Goal: Use online tool/utility: Utilize a website feature to perform a specific function

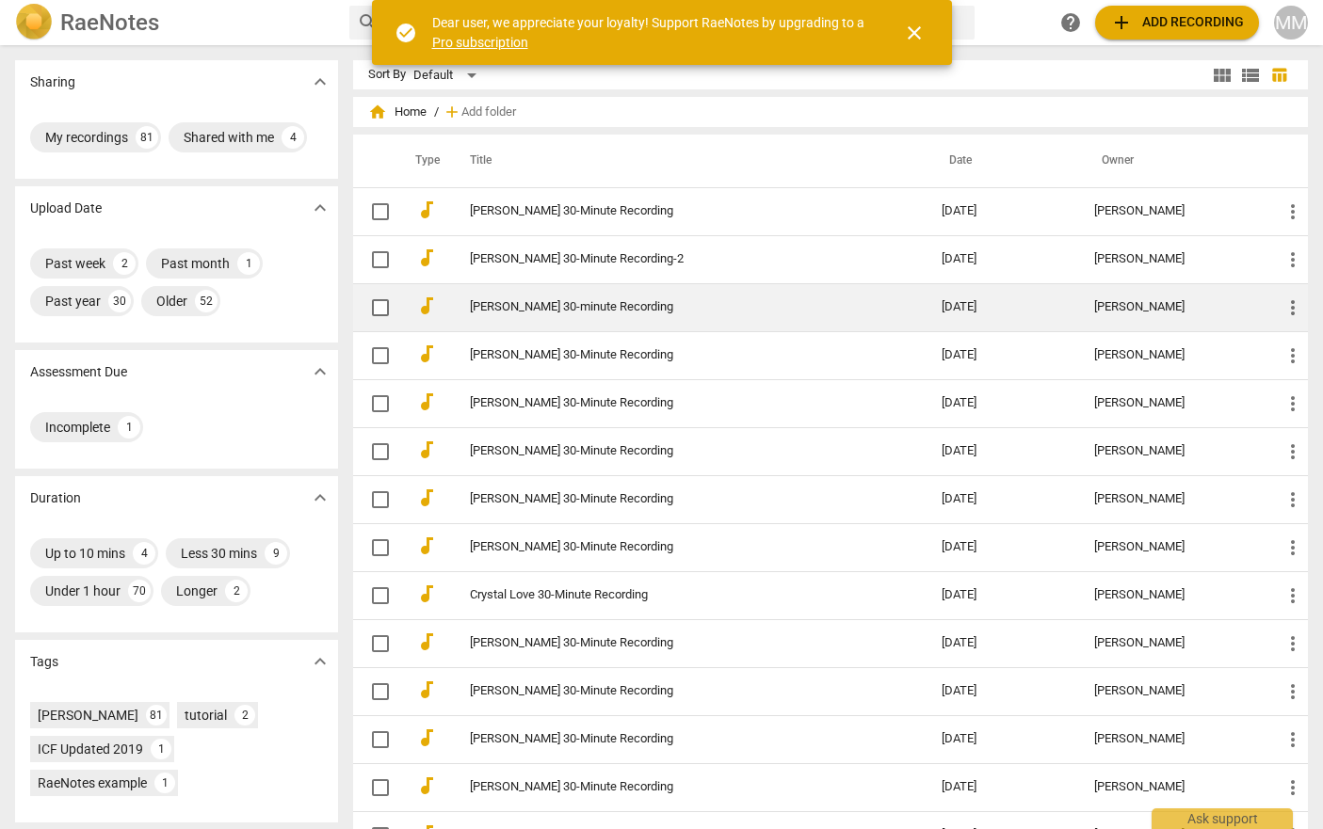
click at [516, 310] on link "[PERSON_NAME] 30-minute Recording" at bounding box center [672, 307] width 404 height 14
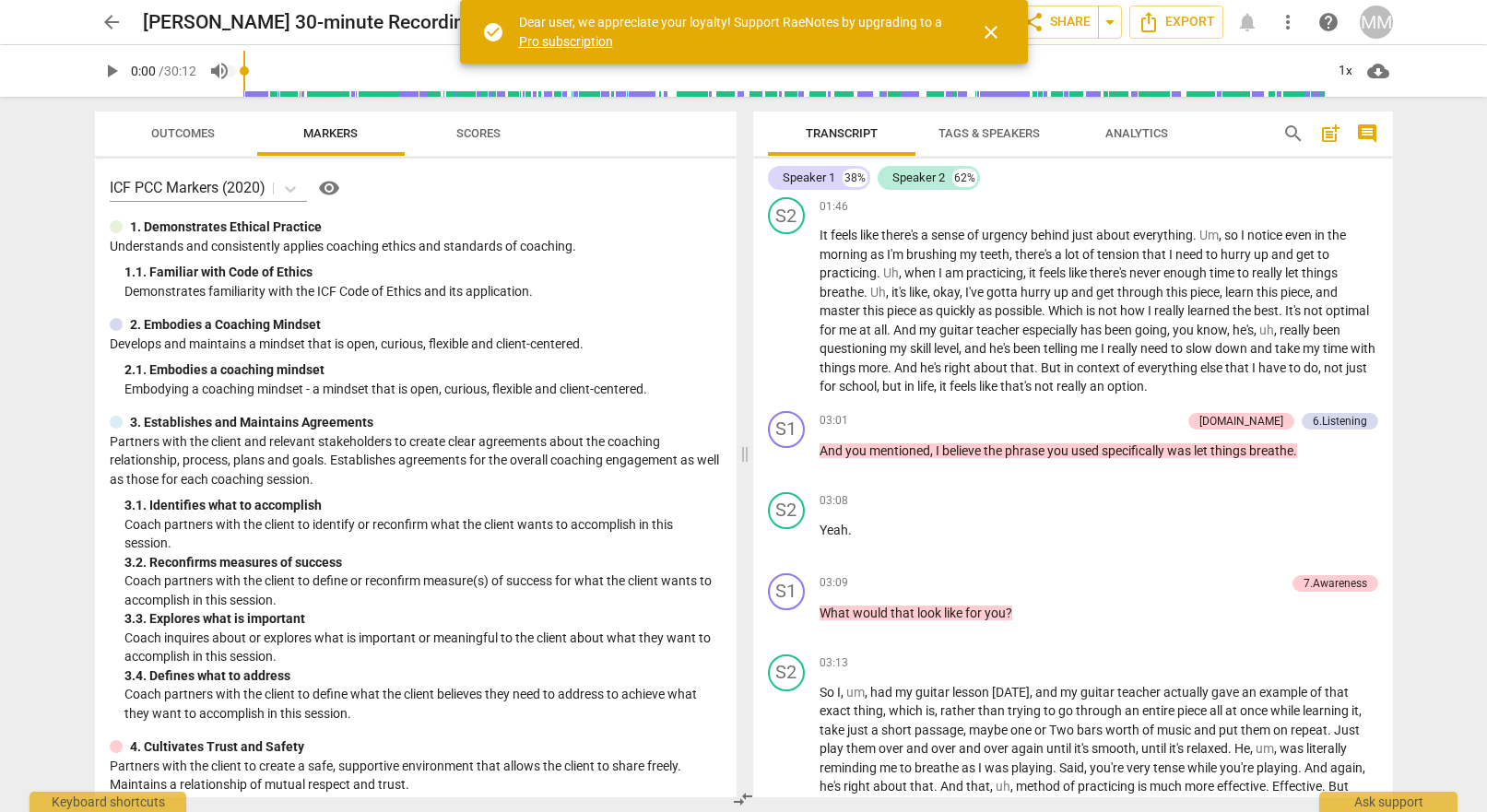
scroll to position [1473, 0]
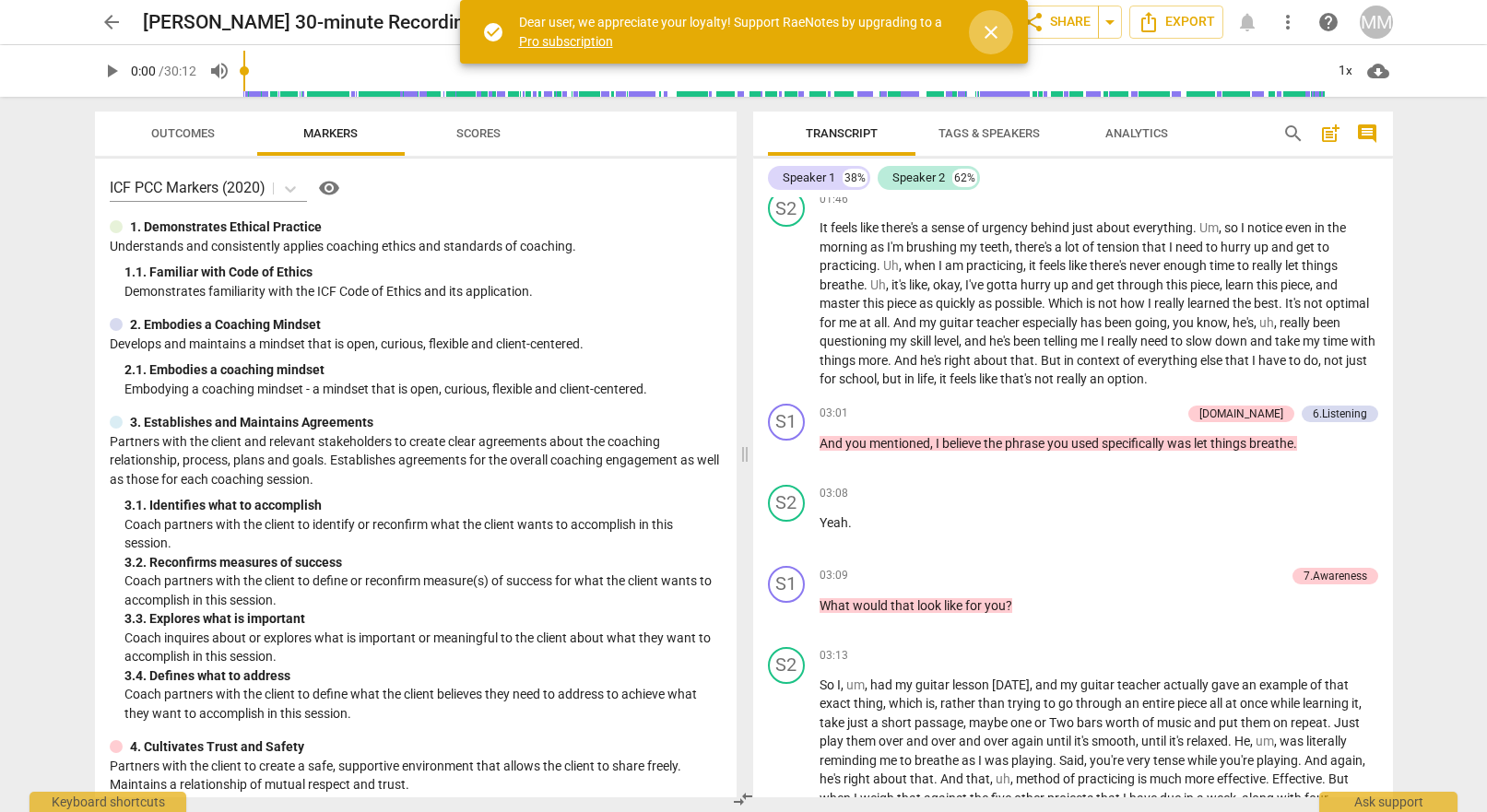
click at [993, 33] on span "close" at bounding box center [991, 32] width 23 height 23
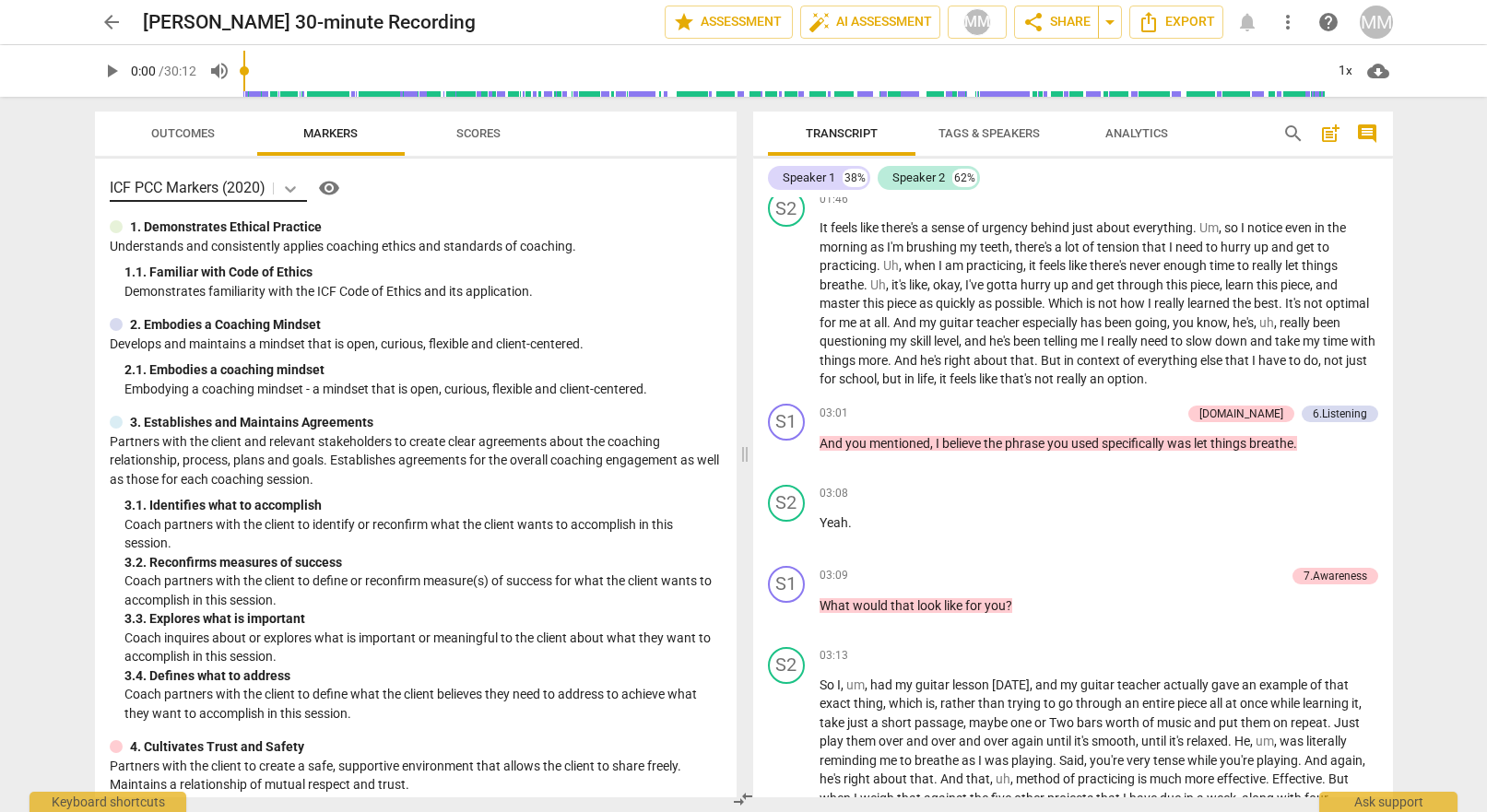
click at [289, 185] on icon at bounding box center [290, 189] width 19 height 19
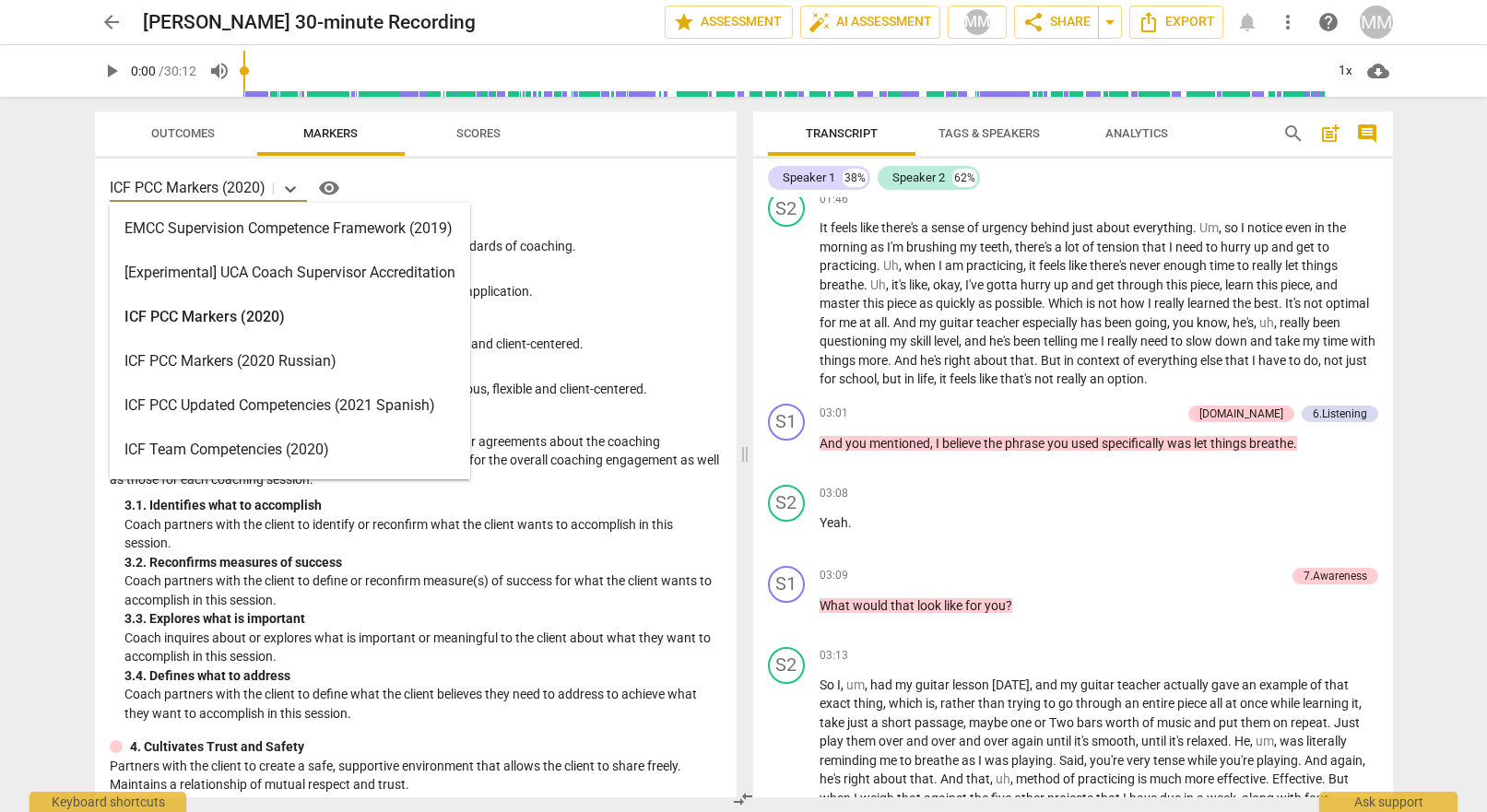
click at [213, 310] on div "ICF PCC Markers (2020)" at bounding box center [290, 316] width 360 height 44
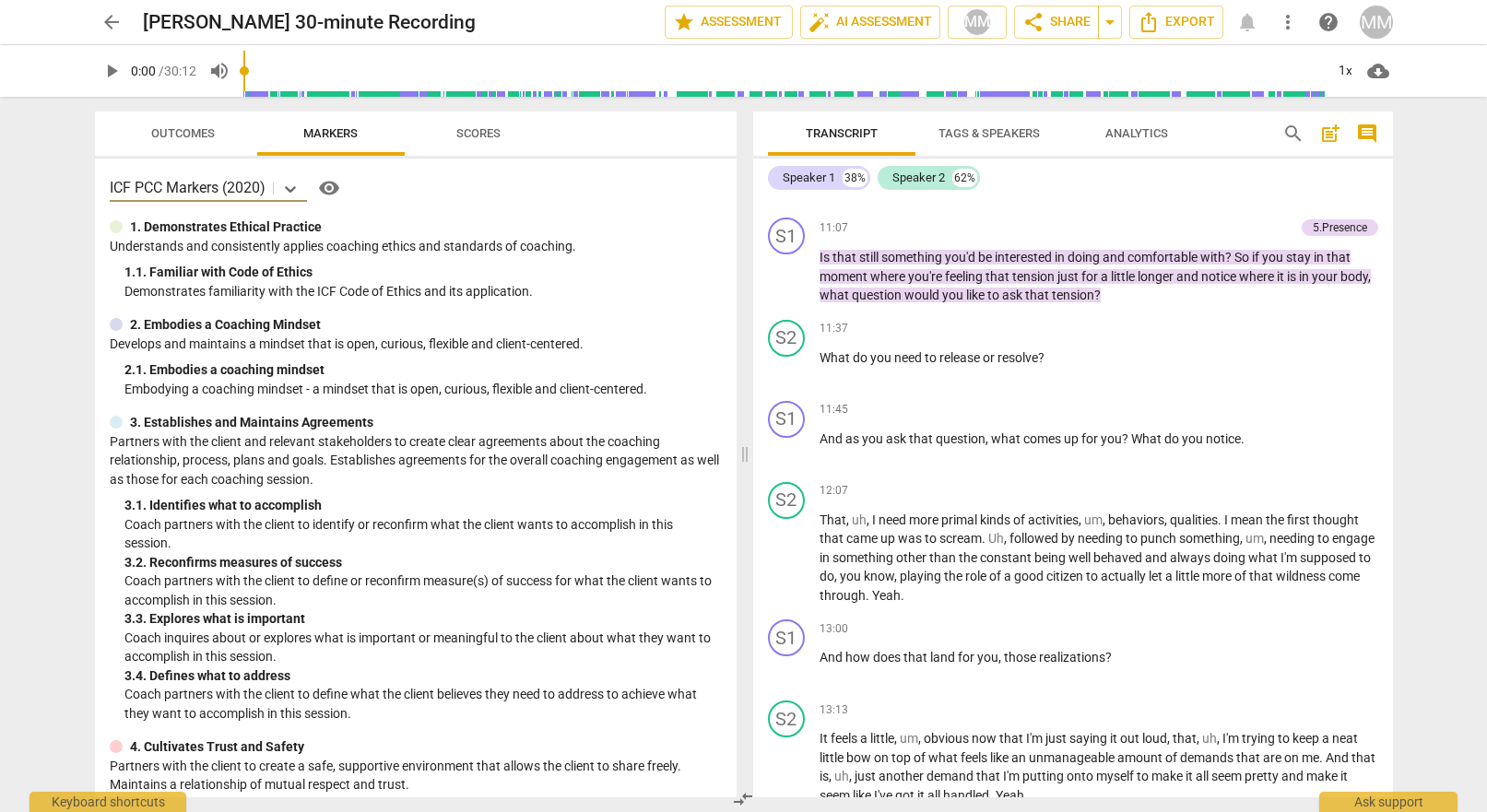
scroll to position [5209, 0]
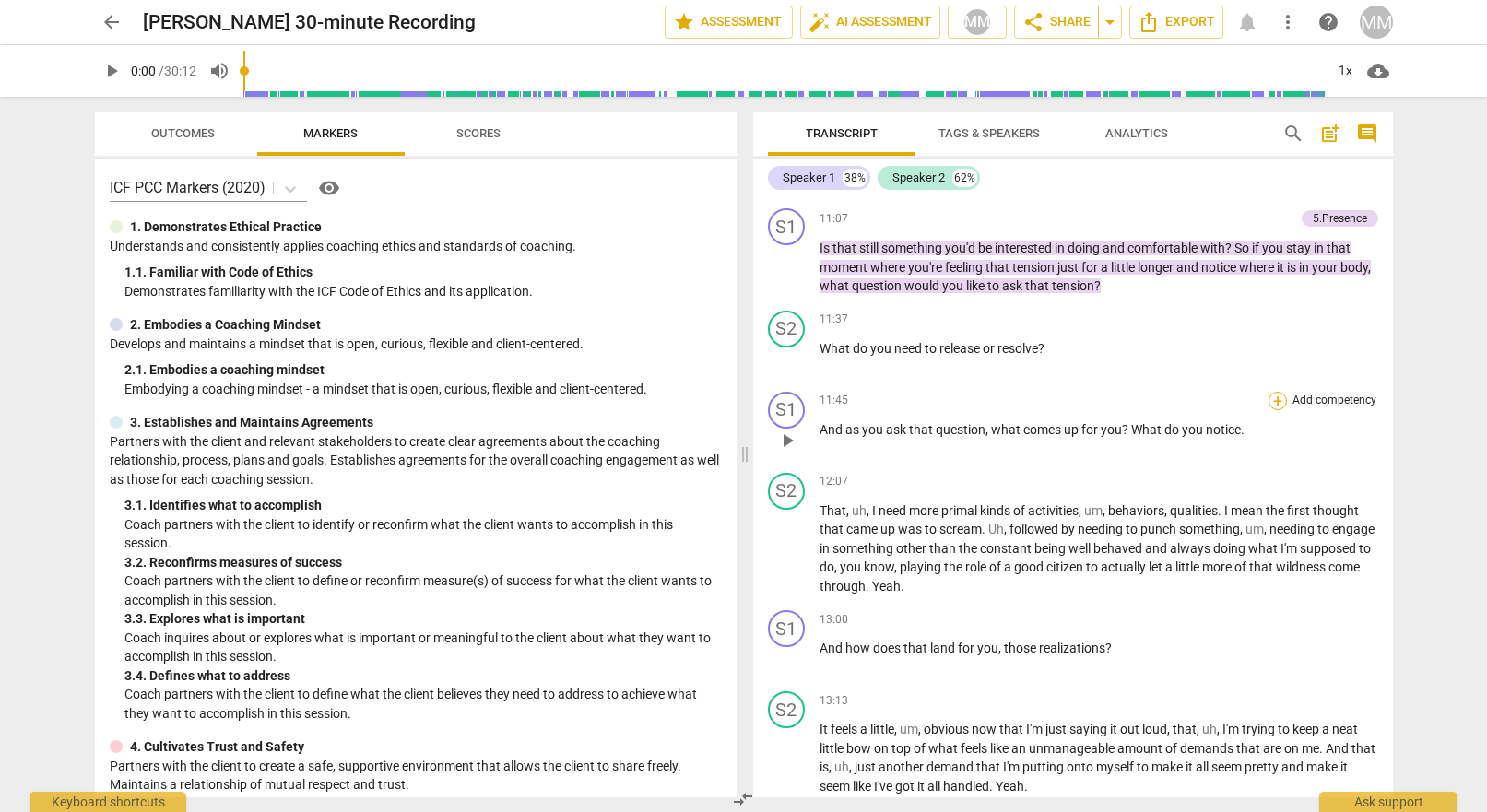
click at [1275, 392] on div "+" at bounding box center [1277, 401] width 19 height 19
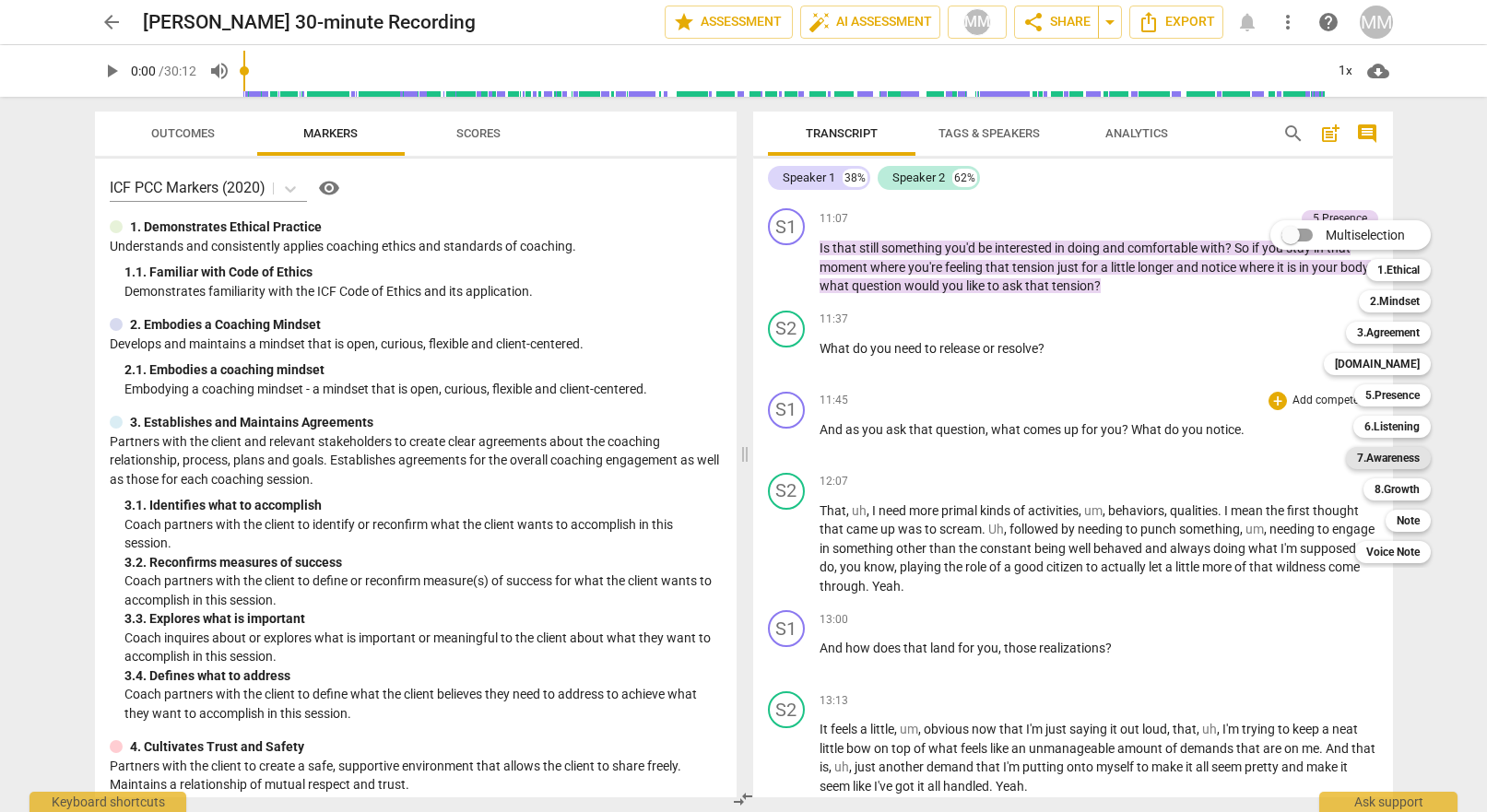
click at [1295, 457] on b "7.Awareness" at bounding box center [1389, 458] width 63 height 23
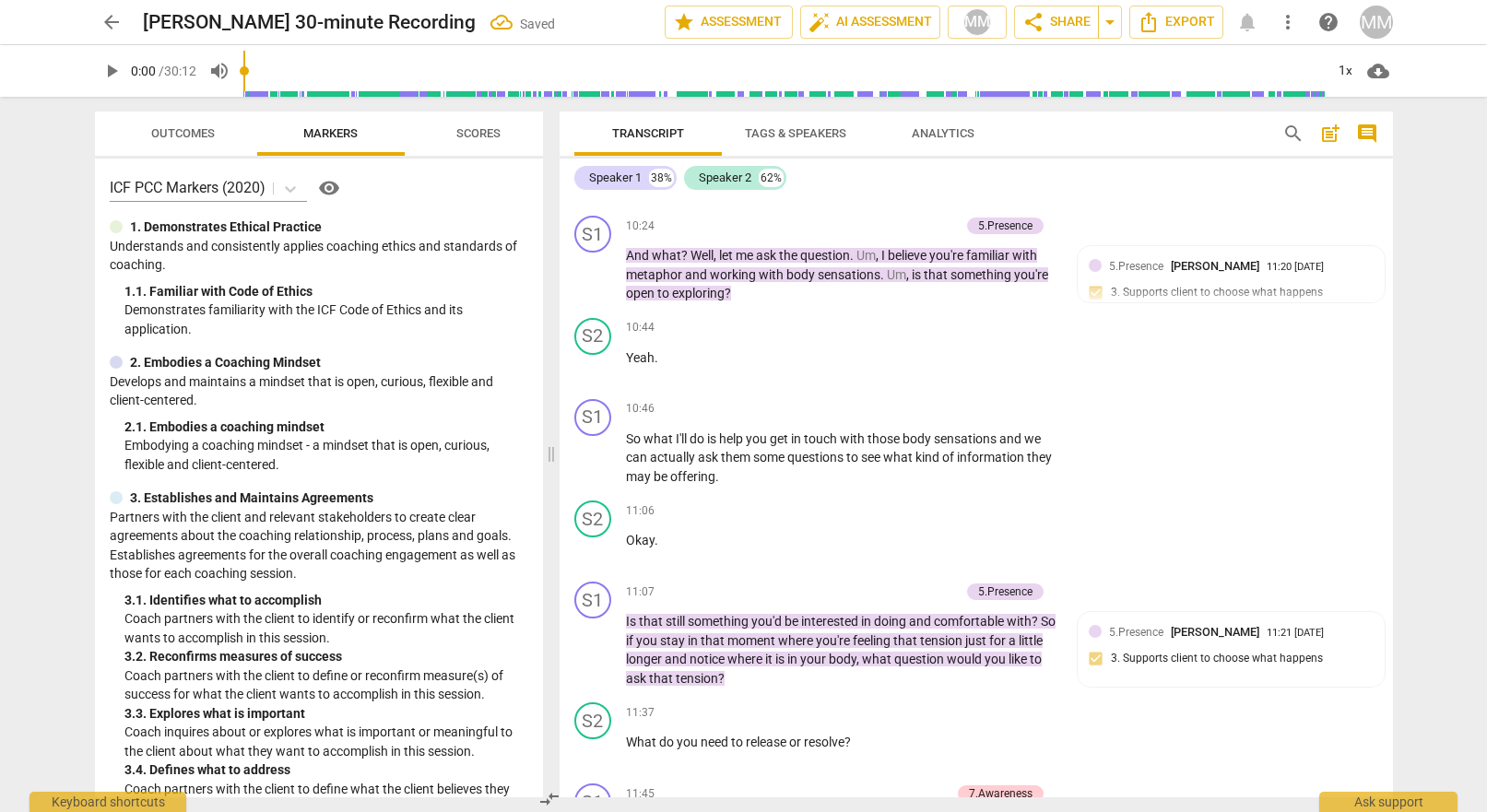
scroll to position [5761, 0]
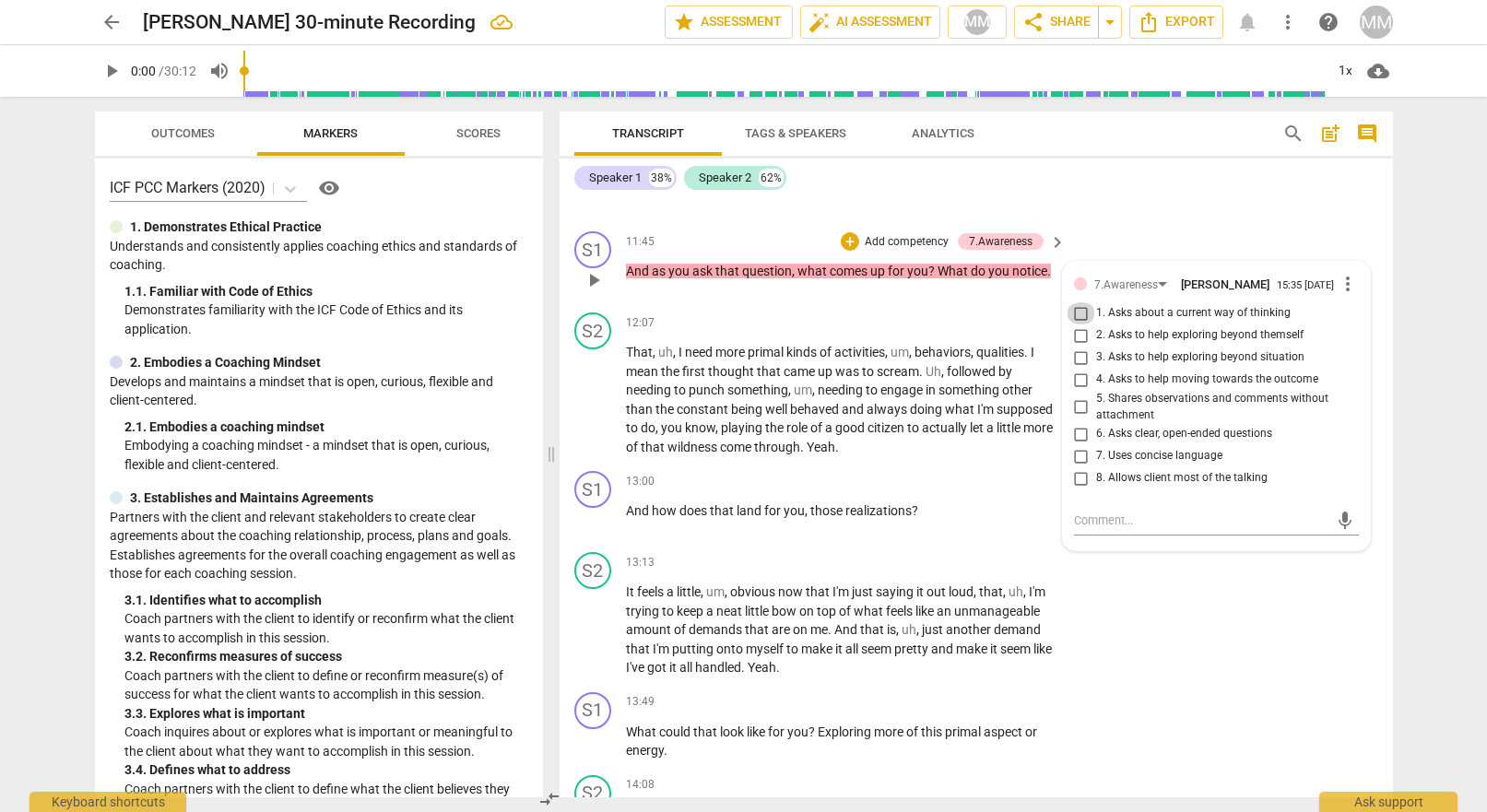
click at [1078, 303] on input "1. Asks about a current way of thinking" at bounding box center [1081, 313] width 29 height 23
checkbox input "true"
click at [873, 264] on div "11:45 + Add competency 7.Awareness keyboard_arrow_right And as you ask that que…" at bounding box center [847, 264] width 443 height 67
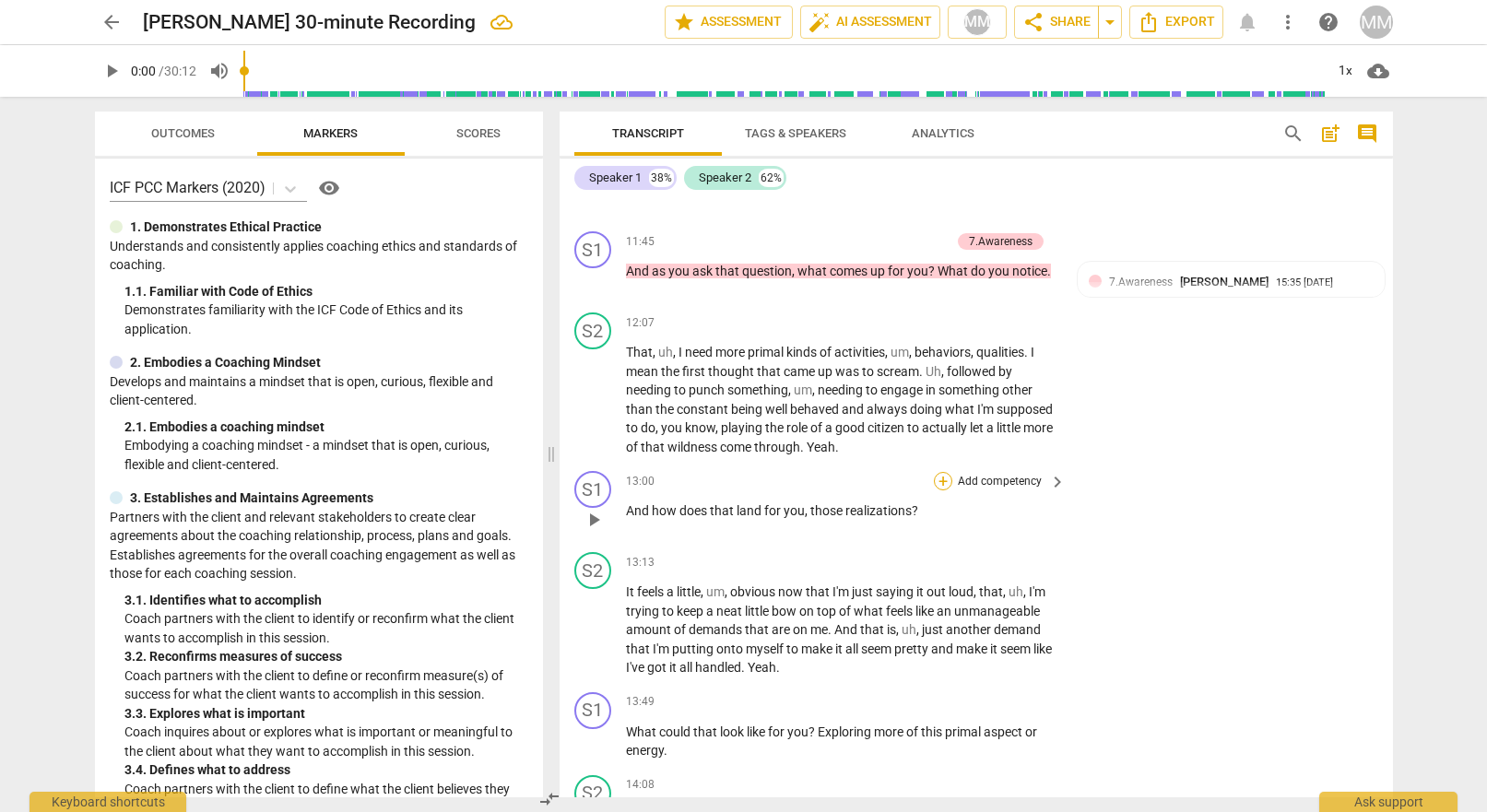
click at [942, 472] on div "+" at bounding box center [943, 481] width 19 height 19
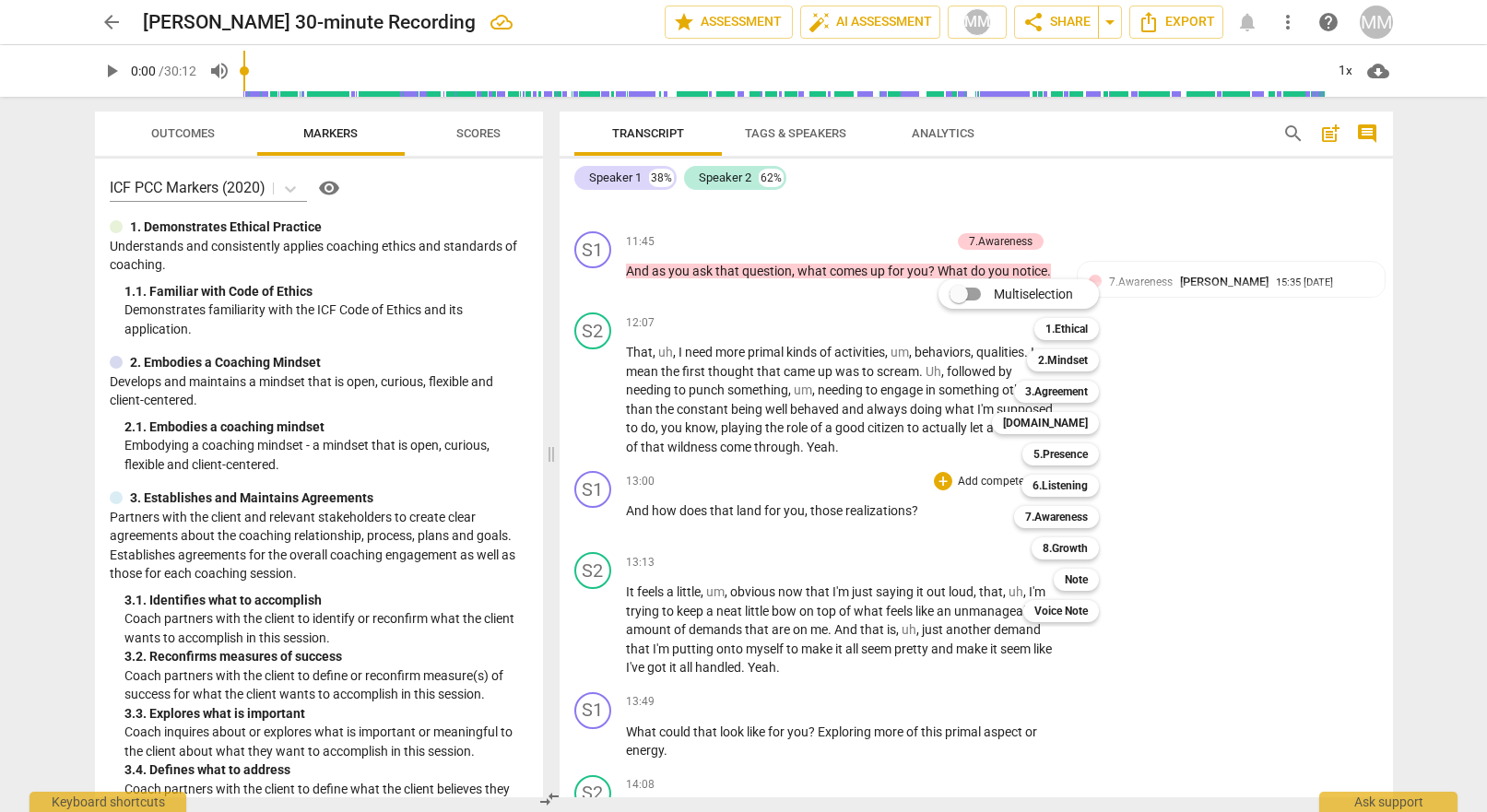
drag, startPoint x: 538, startPoint y: 233, endPoint x: 540, endPoint y: 269, distance: 36.1
click at [540, 269] on div at bounding box center [744, 406] width 1487 height 812
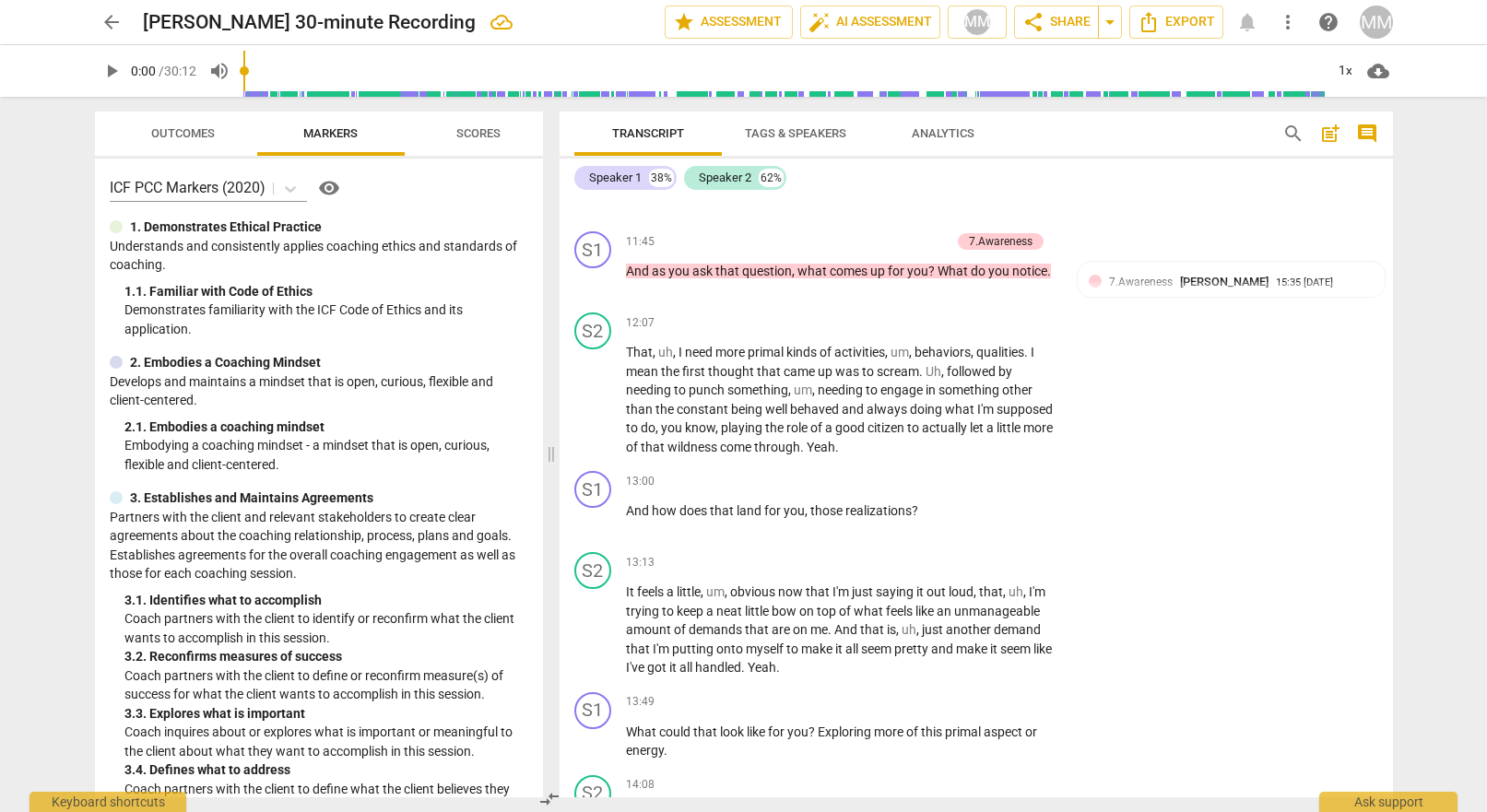
click at [517, 301] on p "Demonstrates familiarity with the ICF Code of Ethics and its application." at bounding box center [326, 319] width 404 height 38
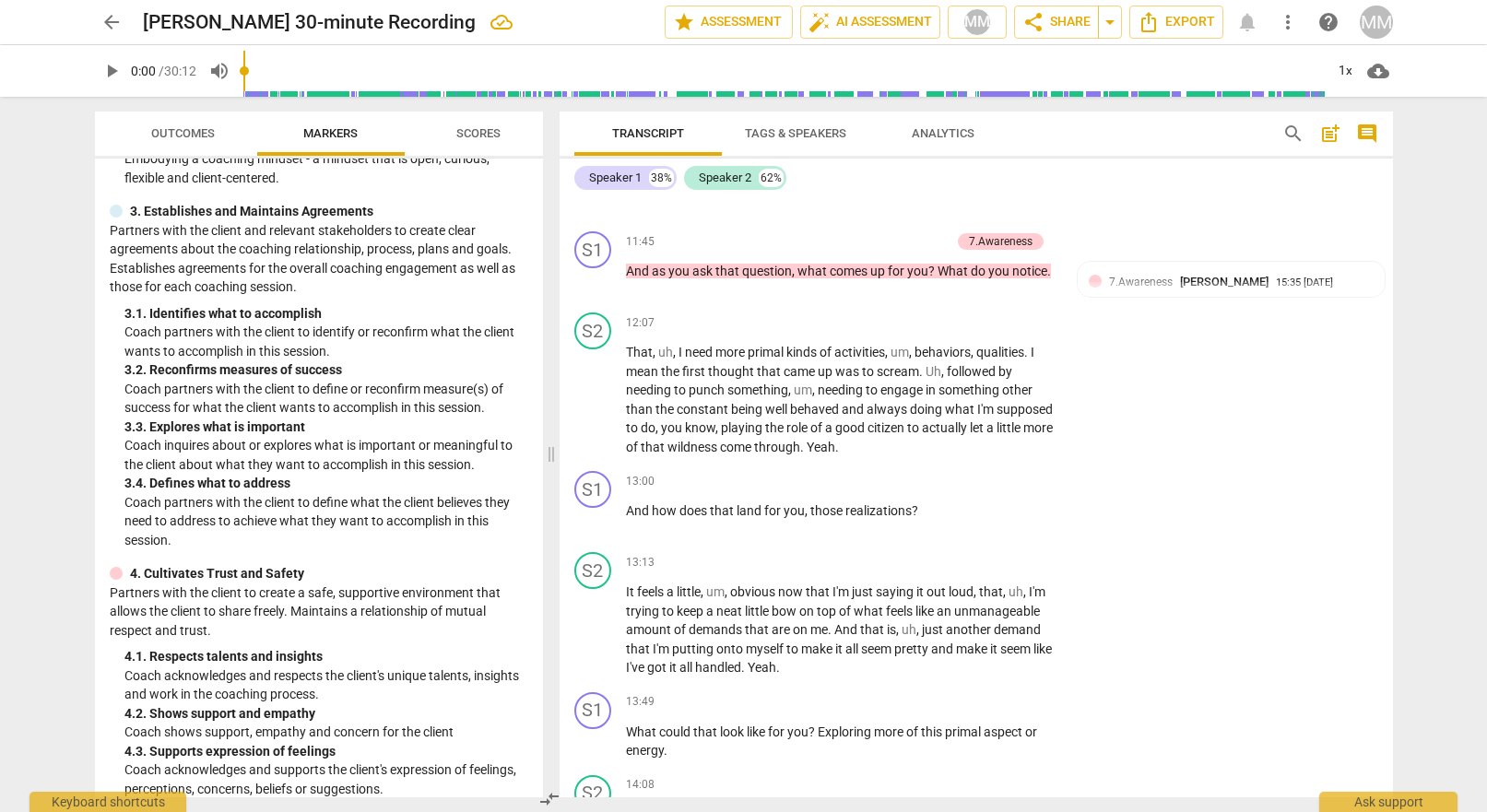
scroll to position [381, 0]
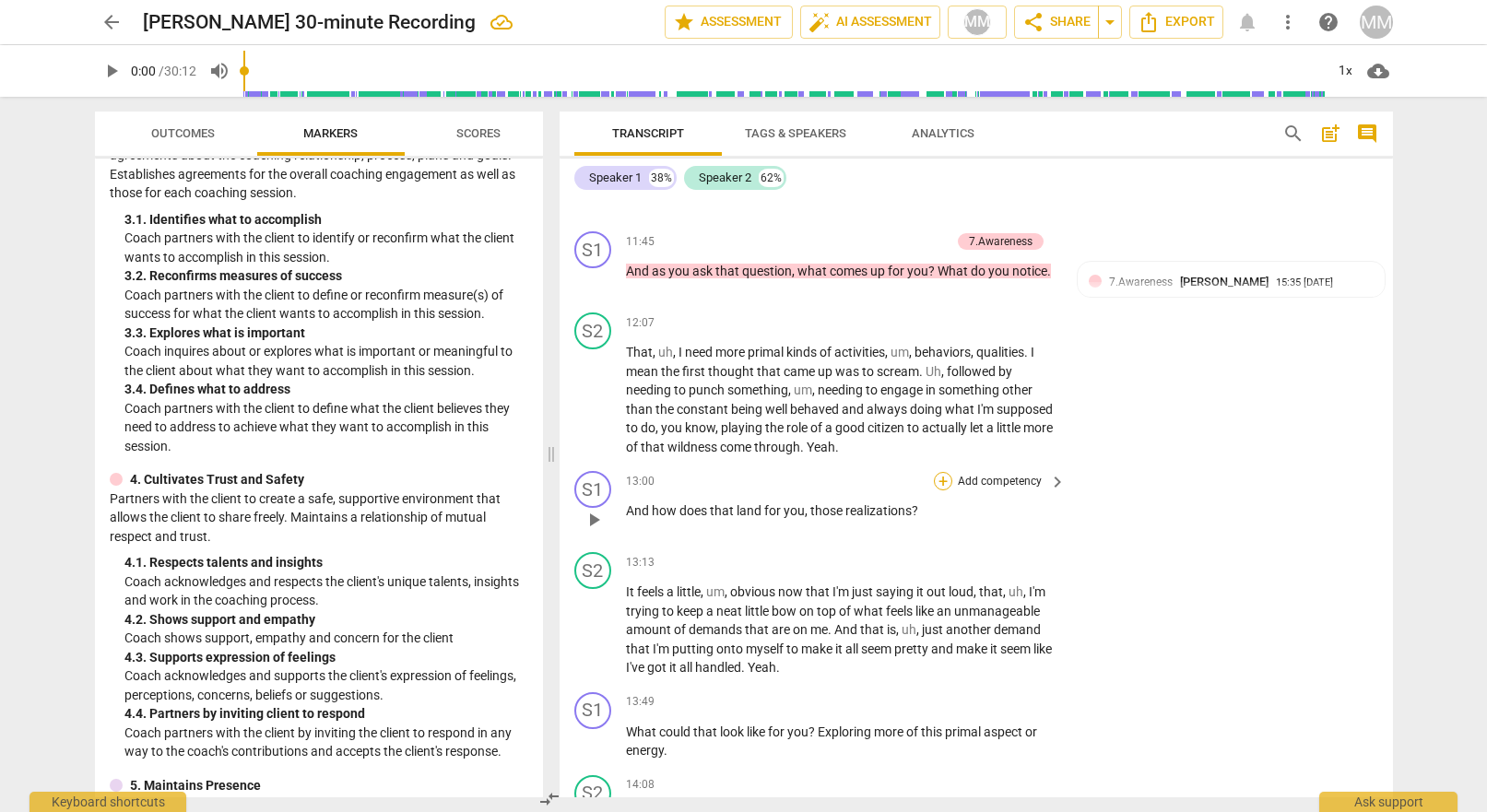
click at [941, 472] on div "+" at bounding box center [943, 481] width 19 height 19
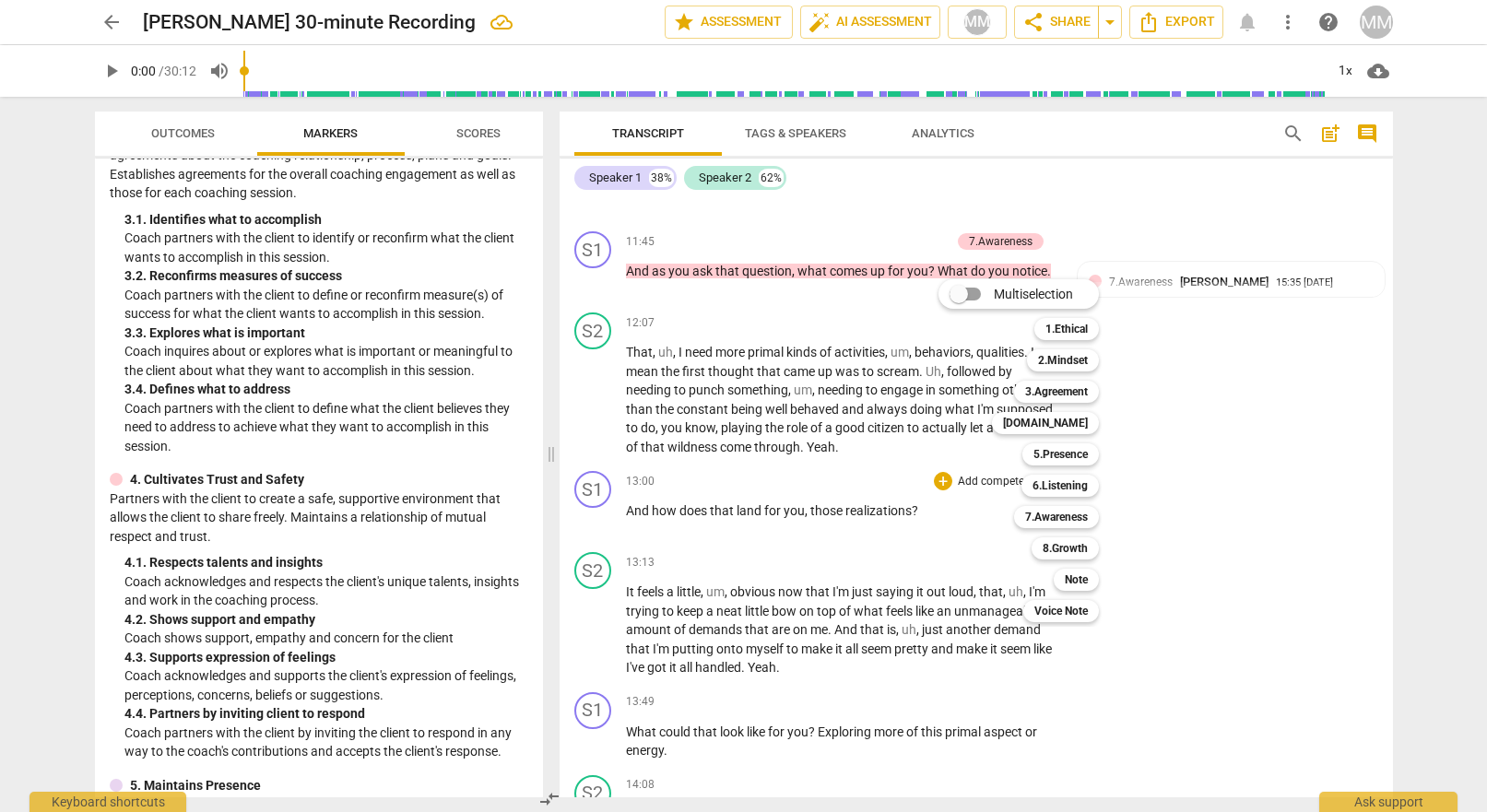
drag, startPoint x: 540, startPoint y: 353, endPoint x: 540, endPoint y: 366, distance: 13.0
click at [540, 366] on div at bounding box center [744, 406] width 1487 height 812
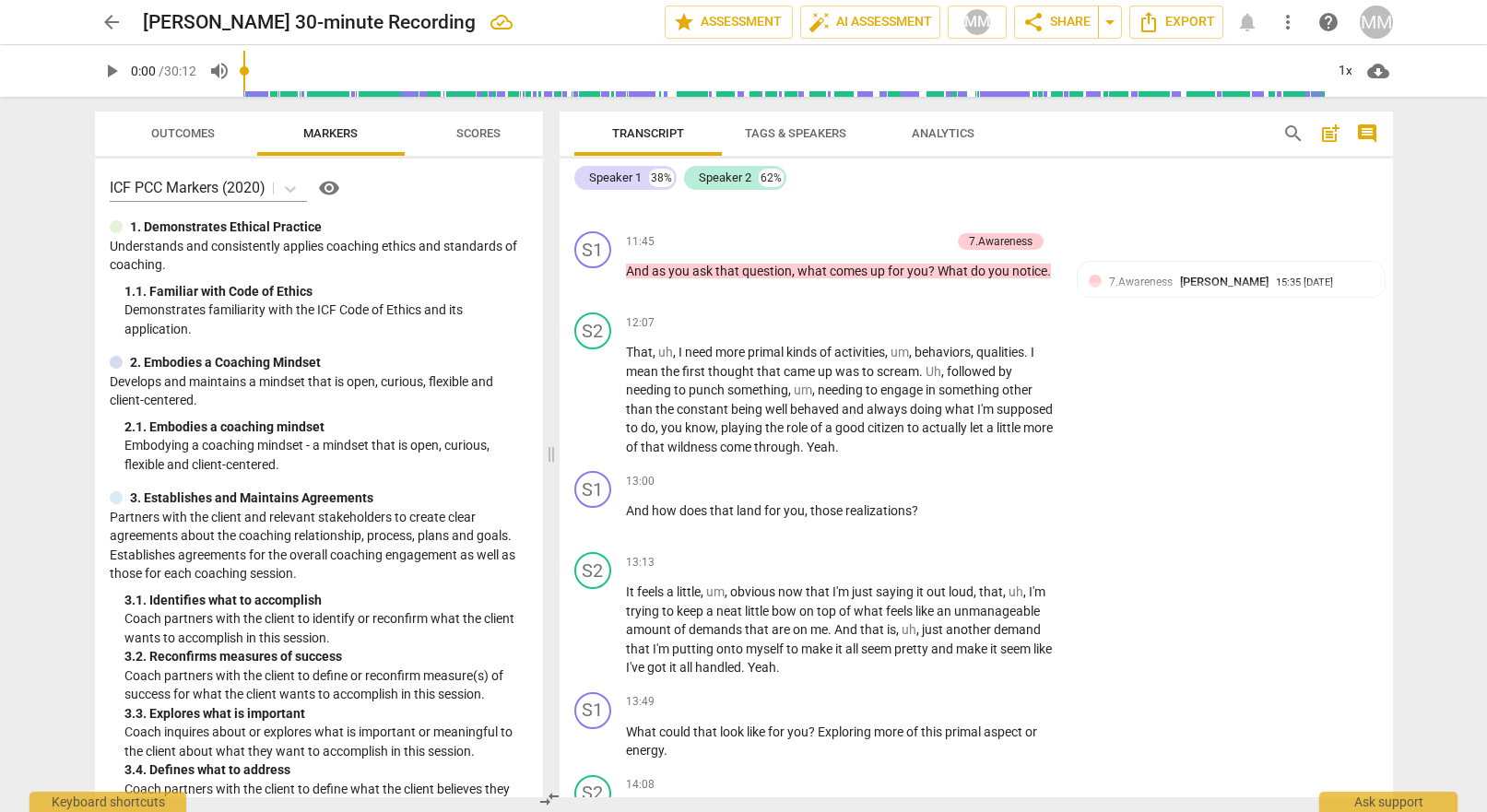
scroll to position [0, 0]
